Goal: Information Seeking & Learning: Learn about a topic

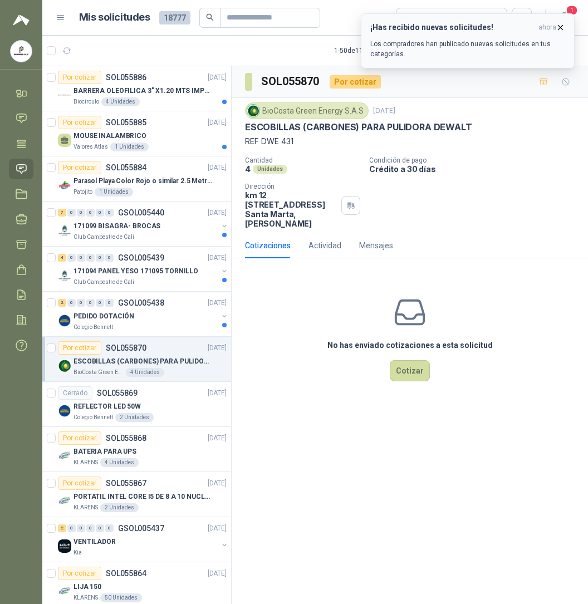
click at [471, 42] on p "Los compradores han publicado nuevas solicitudes en tus categorías." at bounding box center [467, 49] width 195 height 20
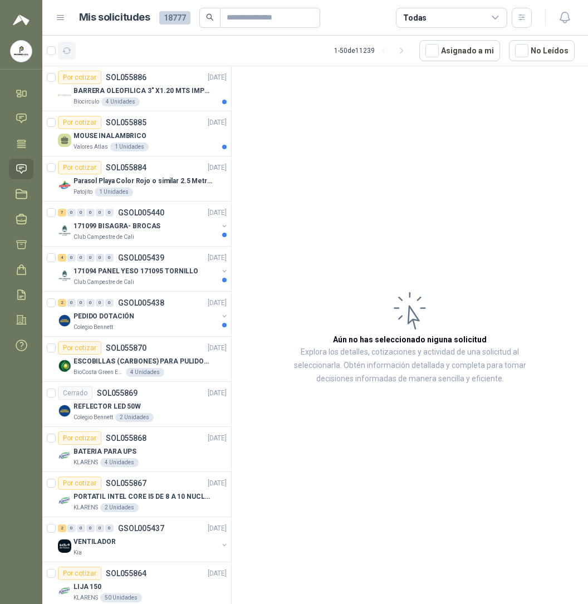
click at [72, 50] on button "button" at bounding box center [67, 51] width 18 height 18
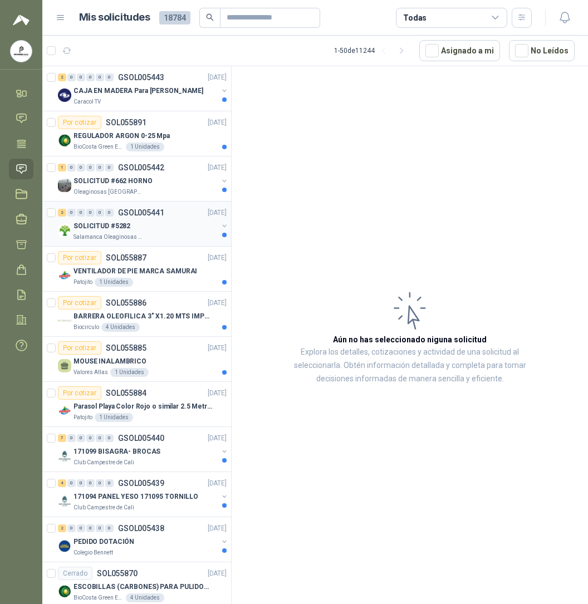
click at [121, 230] on p "SOLICITUD #5282" at bounding box center [101, 226] width 57 height 11
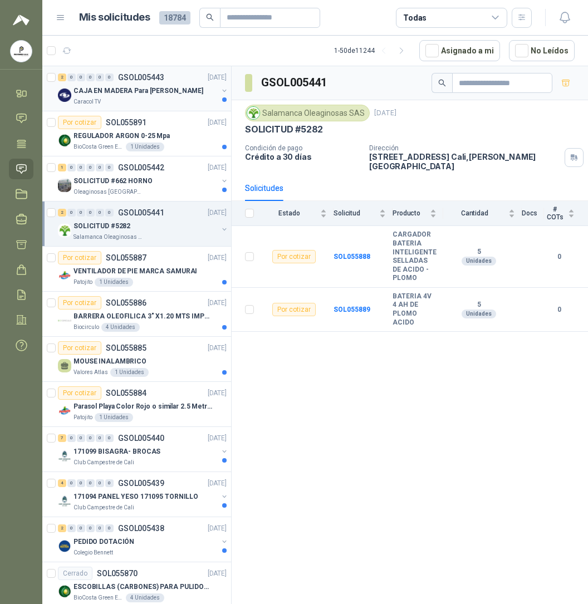
click at [108, 96] on p "CAJA EN MADERA Para [PERSON_NAME]" at bounding box center [138, 91] width 130 height 11
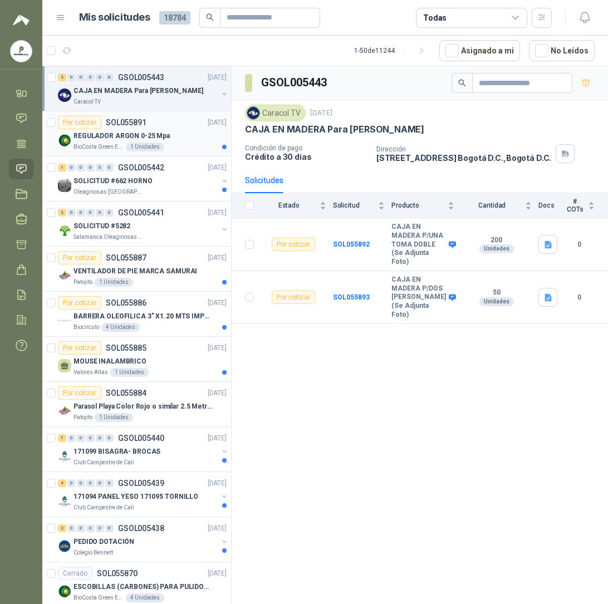
click at [124, 137] on p "REGULADOR ARGON 0-25 Mpa" at bounding box center [121, 136] width 96 height 11
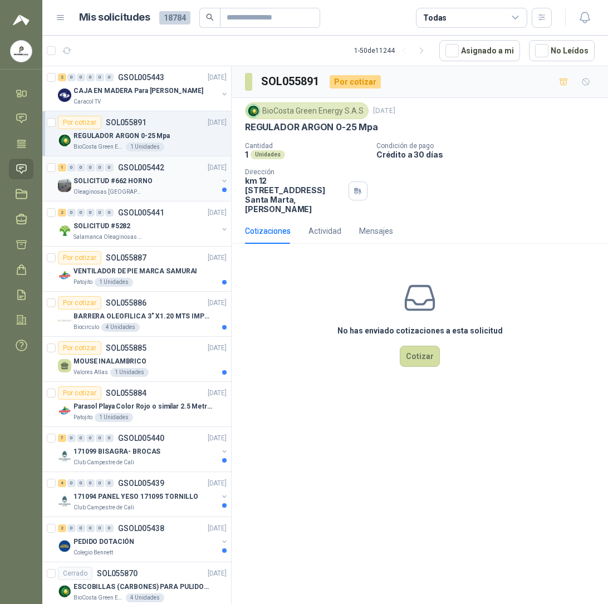
click at [109, 195] on p "Oleaginosas [GEOGRAPHIC_DATA][PERSON_NAME]" at bounding box center [108, 192] width 70 height 9
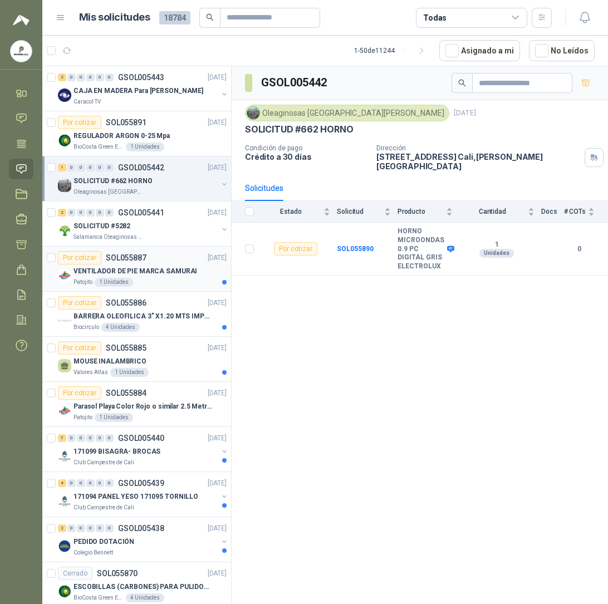
click at [112, 273] on p "VENTILADOR DE PIE MARCA SAMURAI" at bounding box center [135, 271] width 124 height 11
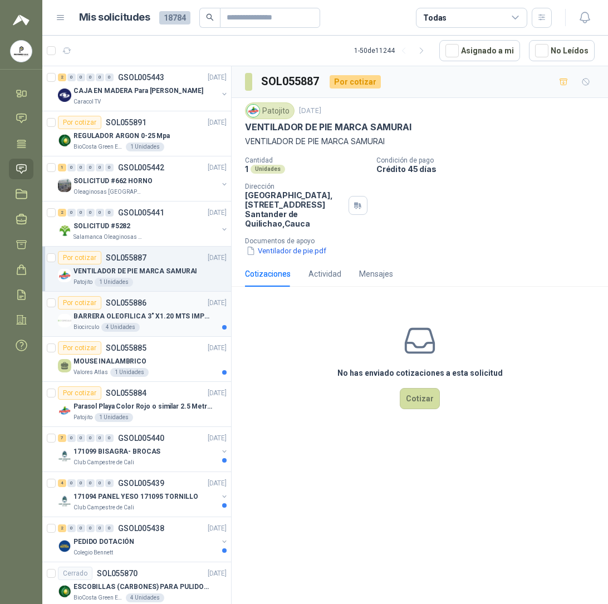
click at [134, 319] on p "BARRERA OLEOFILICA 3" X1.20 MTS IMPORTADO" at bounding box center [142, 316] width 139 height 11
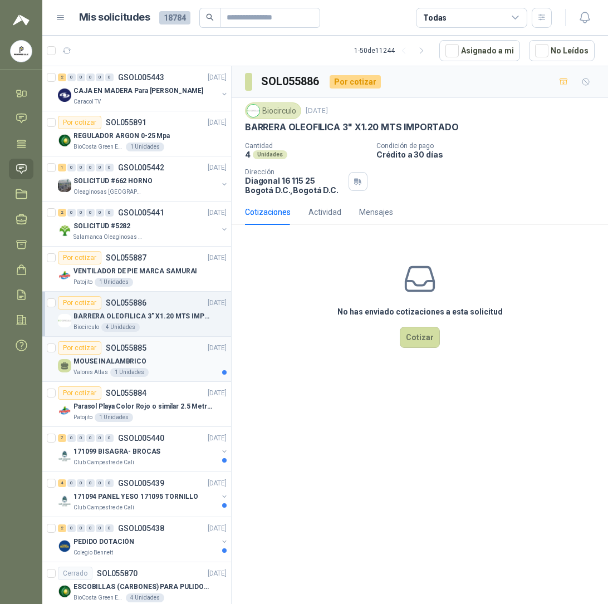
click at [161, 373] on div "Valores Atlas 1 Unidades" at bounding box center [149, 372] width 153 height 9
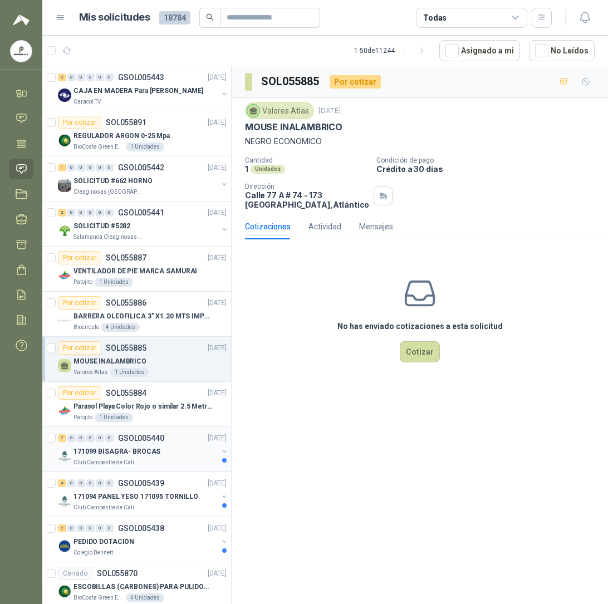
click at [165, 439] on div "7 0 0 0 0 0 GSOL005440 [DATE]" at bounding box center [143, 437] width 171 height 13
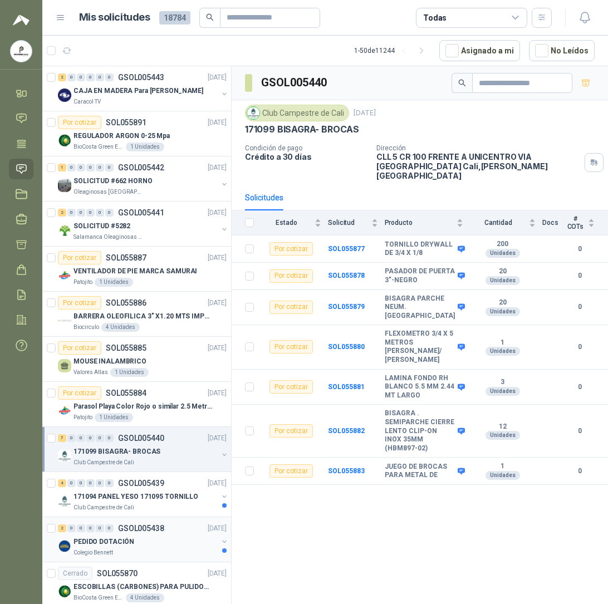
click at [165, 539] on div "PEDIDO DOTACIÓN" at bounding box center [145, 541] width 144 height 13
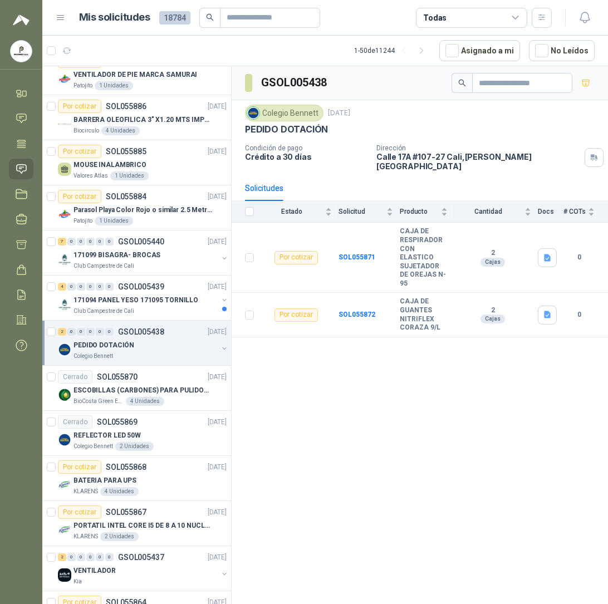
scroll to position [244, 0]
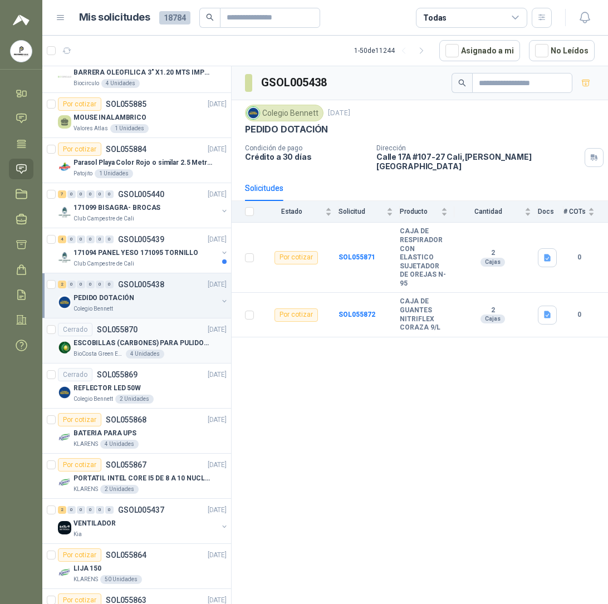
click at [148, 343] on p "ESCOBILLAS (CARBONES) PARA PULIDORA DEWALT" at bounding box center [142, 343] width 139 height 11
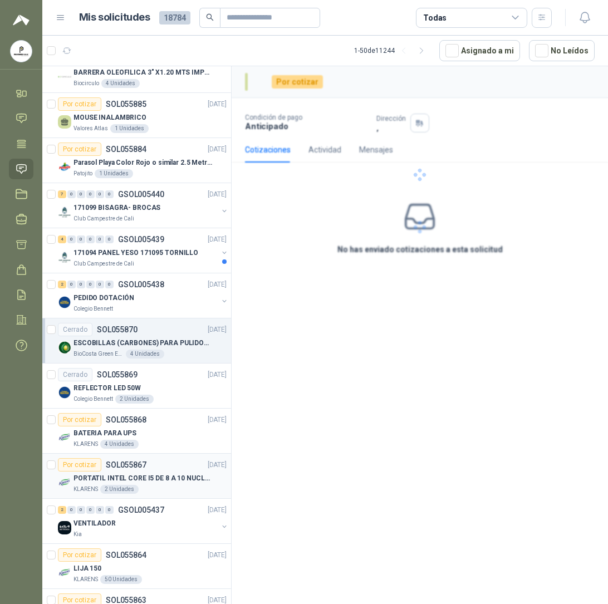
click at [125, 482] on p "PORTATIL INTEL CORE I5 DE 8 A 10 NUCLEOS" at bounding box center [142, 478] width 139 height 11
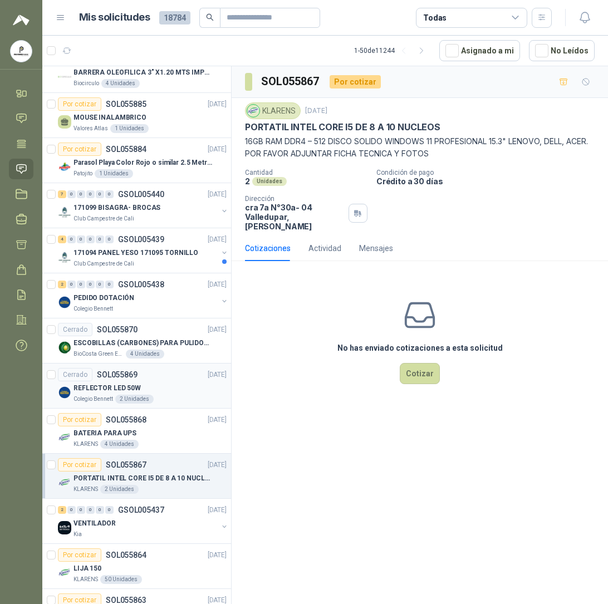
click at [150, 385] on div "REFLECTOR LED 50W" at bounding box center [149, 387] width 153 height 13
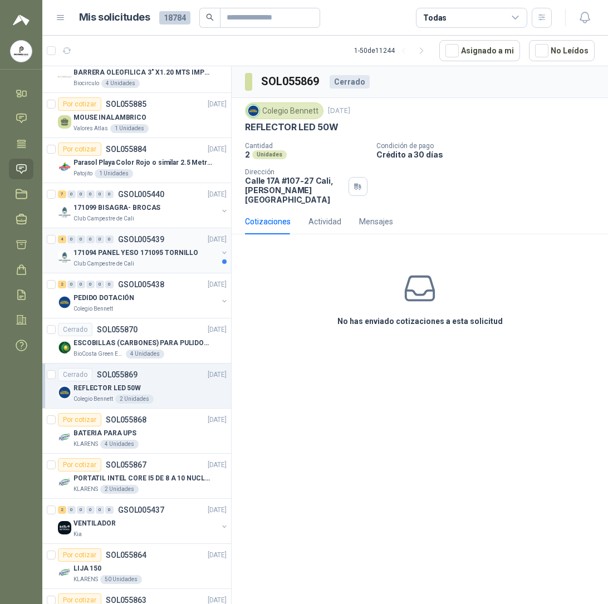
click at [165, 272] on div "4 0 0 0 0 0 GSOL005439 [DATE] 171094 PANEL YESO 171095 TORNILLO Club Campestre …" at bounding box center [136, 250] width 189 height 45
click at [152, 248] on div "171094 PANEL YESO 171095 TORNILLO" at bounding box center [145, 252] width 144 height 13
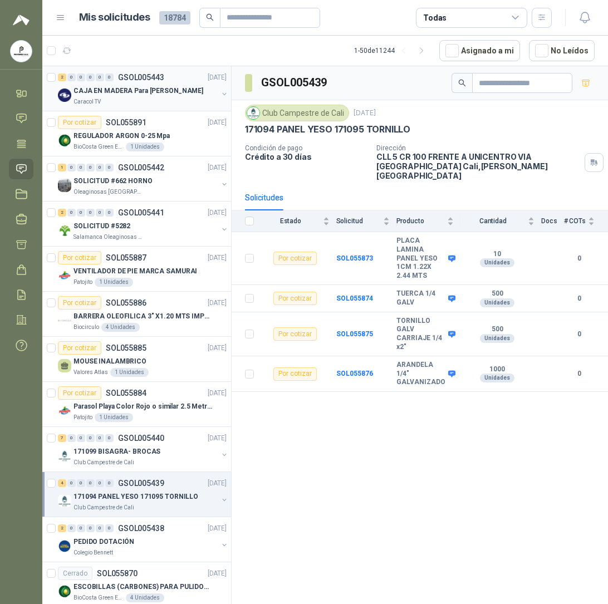
click at [106, 104] on div "Caracol TV" at bounding box center [145, 101] width 144 height 9
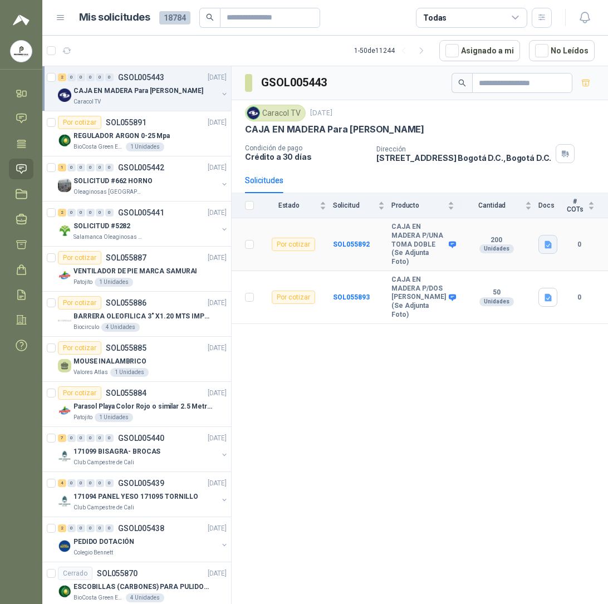
click at [545, 248] on icon "button" at bounding box center [548, 244] width 7 height 7
click at [502, 230] on button "CAJA EN MADERA Pintadas.docx" at bounding box center [487, 227] width 124 height 12
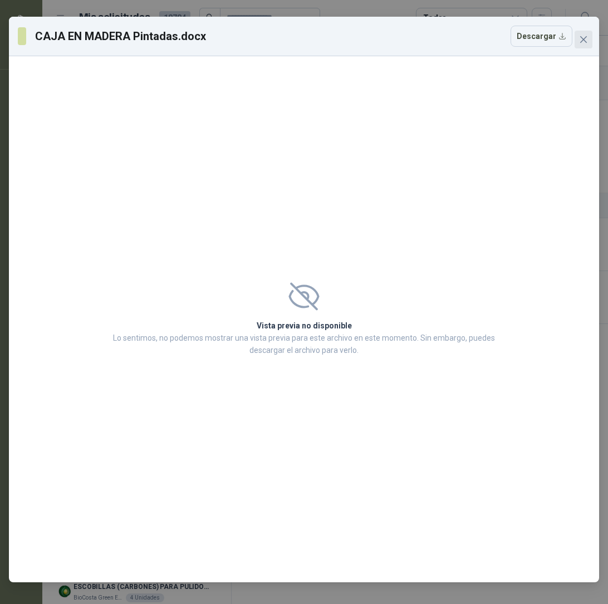
click at [587, 41] on span "Close" at bounding box center [583, 39] width 18 height 9
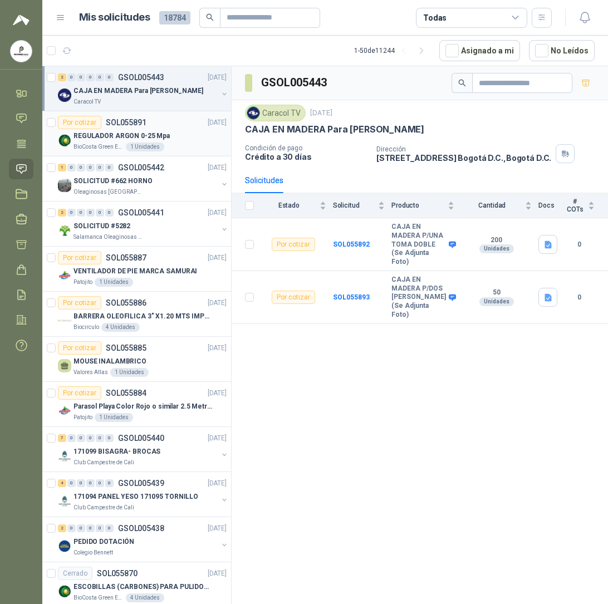
click at [185, 141] on div "REGULADOR ARGON 0-25 Mpa" at bounding box center [149, 135] width 153 height 13
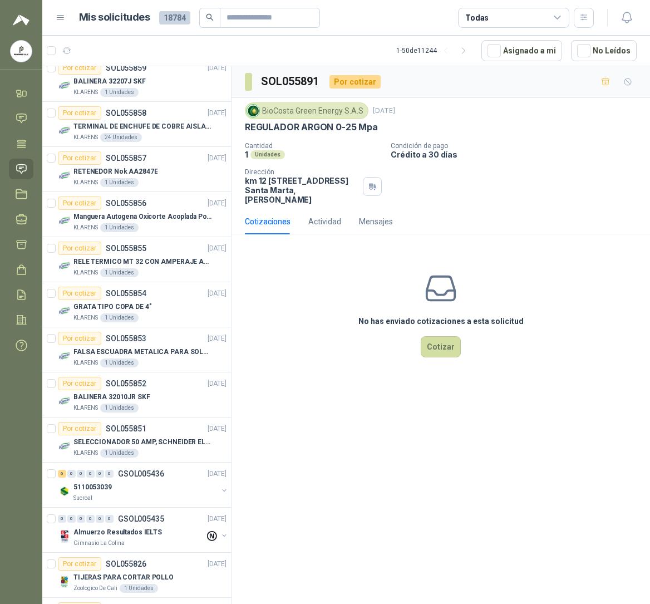
scroll to position [1336, 0]
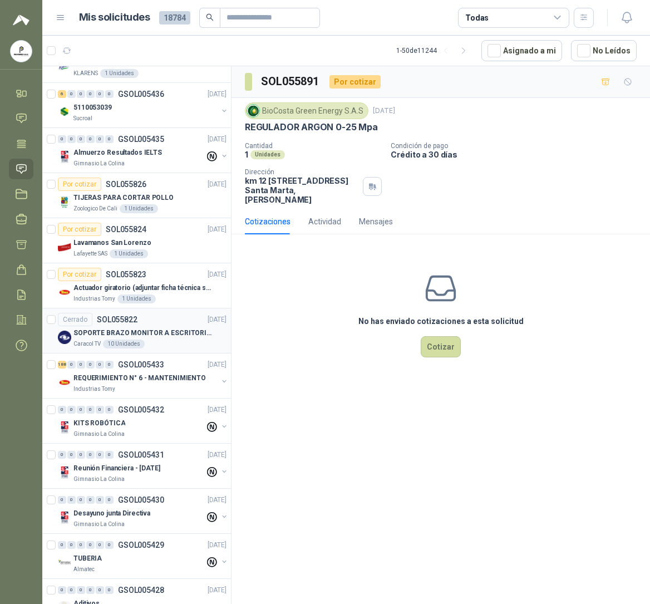
click at [140, 338] on p "SOPORTE BRAZO MONITOR A ESCRITORIO NBF80" at bounding box center [142, 333] width 139 height 11
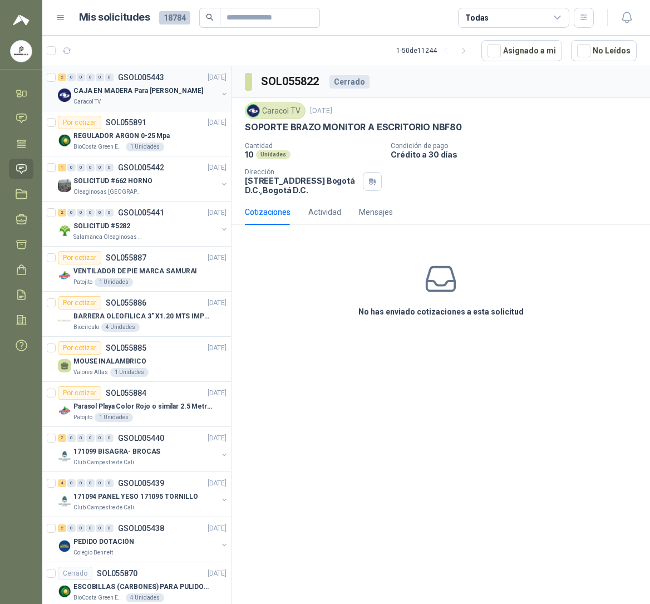
click at [136, 97] on div "CAJA EN MADERA Para [PERSON_NAME]" at bounding box center [145, 90] width 144 height 13
